Goal: Transaction & Acquisition: Purchase product/service

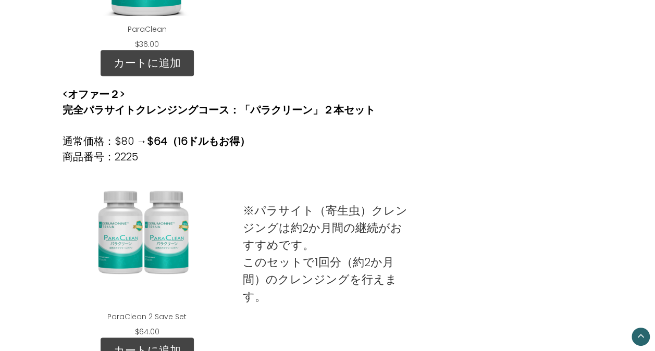
scroll to position [626, 0]
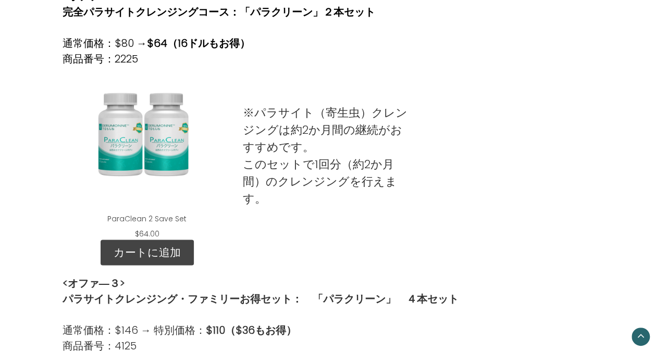
click at [173, 148] on div "ParaClean 2 Save Set" at bounding box center [147, 140] width 153 height 130
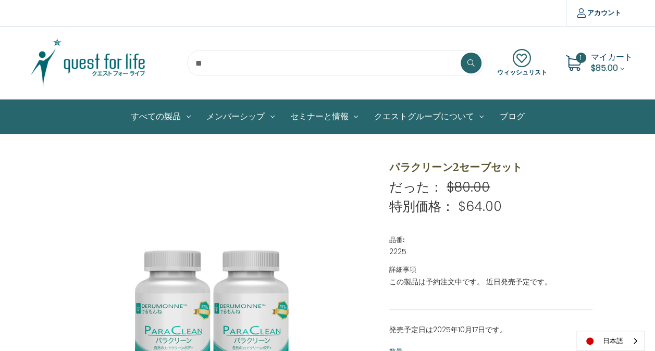
click at [595, 60] on span "マイカート" at bounding box center [612, 57] width 42 height 12
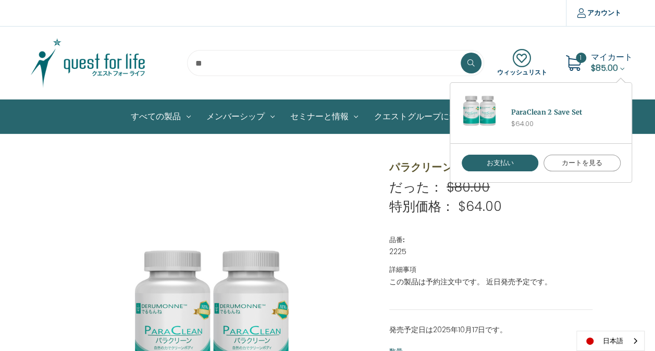
click at [575, 167] on link "カートを見る" at bounding box center [582, 163] width 77 height 17
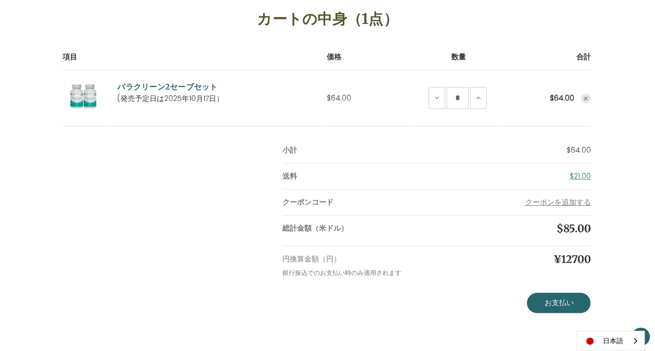
scroll to position [156, 0]
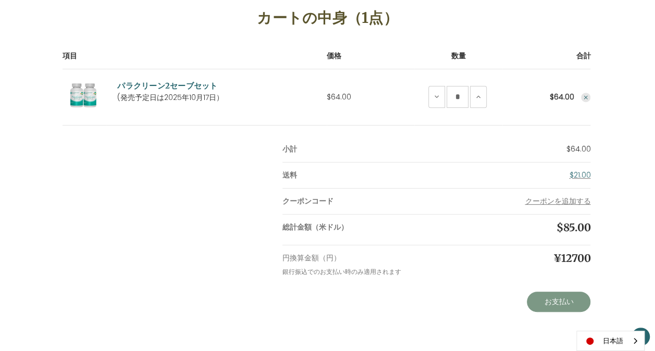
click at [550, 310] on link "お支払い" at bounding box center [559, 302] width 64 height 21
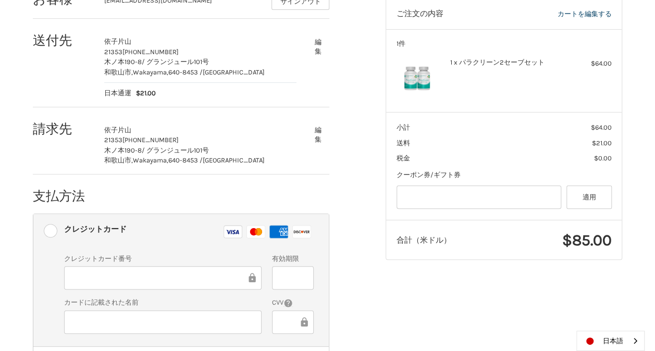
scroll to position [209, 0]
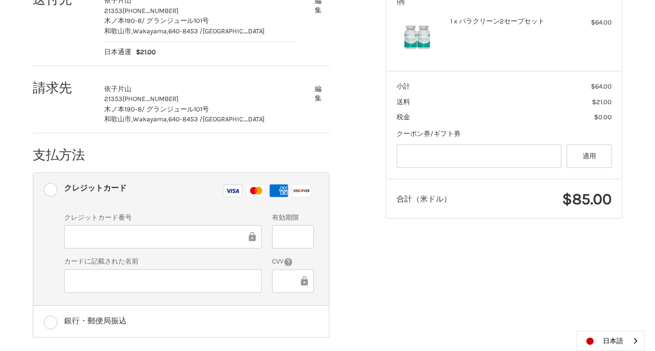
click at [185, 243] on div at bounding box center [163, 236] width 198 height 23
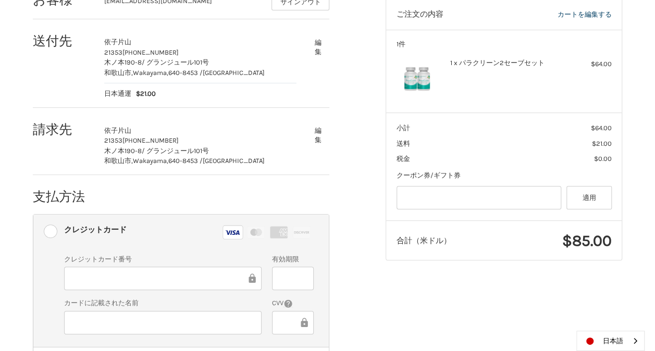
scroll to position [315, 0]
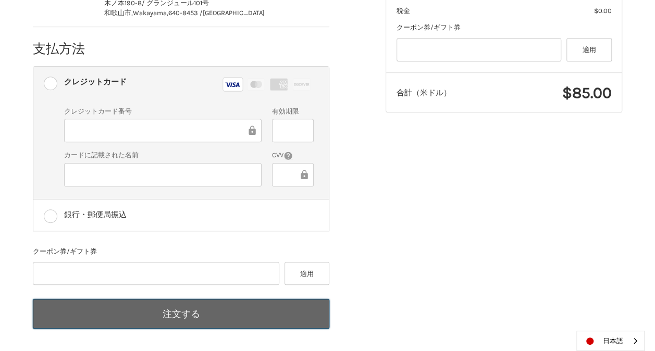
click at [239, 314] on button "注文する" at bounding box center [181, 314] width 297 height 30
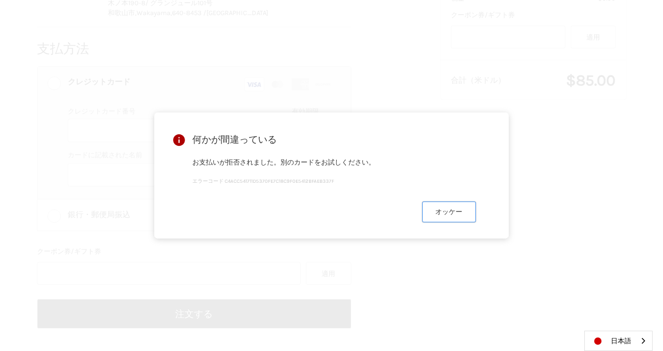
click at [453, 212] on button "オッケー" at bounding box center [449, 212] width 54 height 20
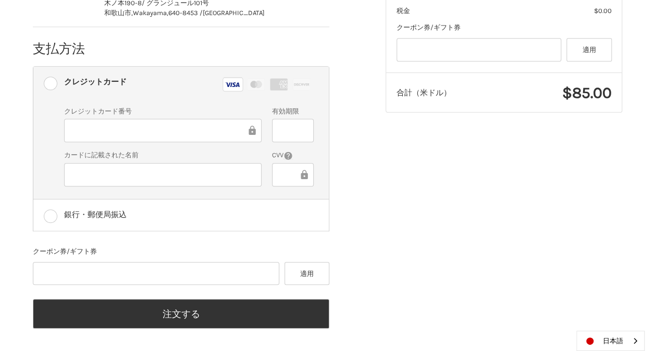
click at [378, 230] on div "お客様 ktymyrk38@gmail.com サインアウト 送付先 依子 片山 21353 090-3999-6351 木ノ本190-8 / グランジュール…" at bounding box center [201, 85] width 353 height 511
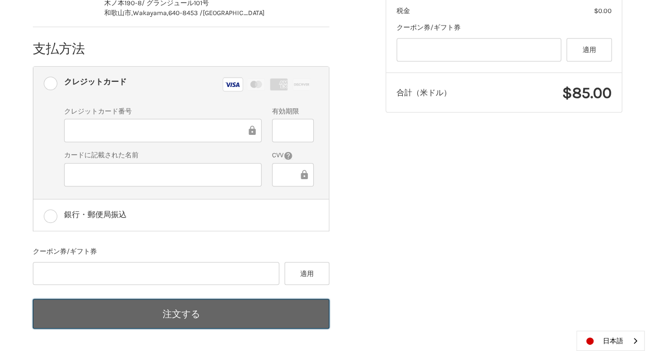
click at [247, 315] on button "注文する" at bounding box center [181, 314] width 297 height 30
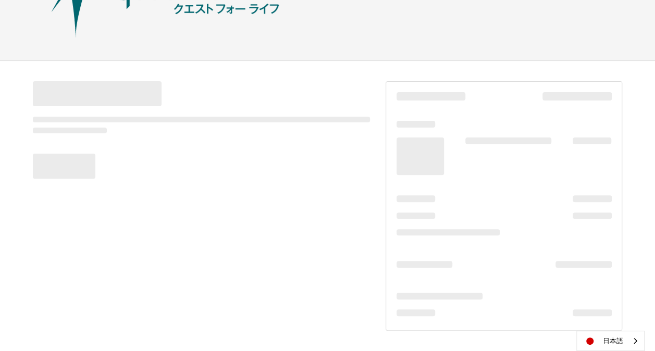
scroll to position [84, 0]
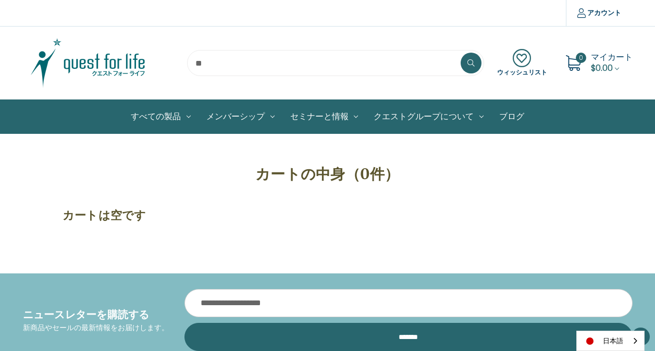
scroll to position [156, 0]
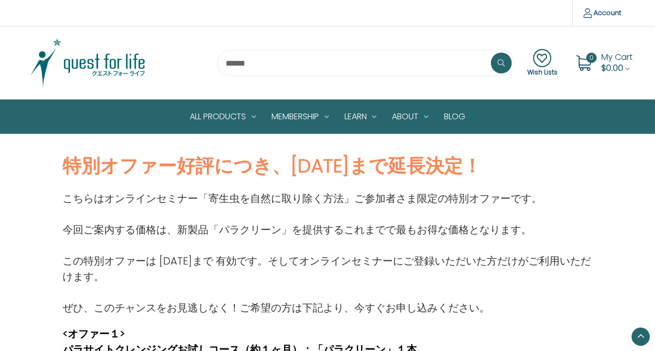
scroll to position [626, 0]
